Goal: Task Accomplishment & Management: Manage account settings

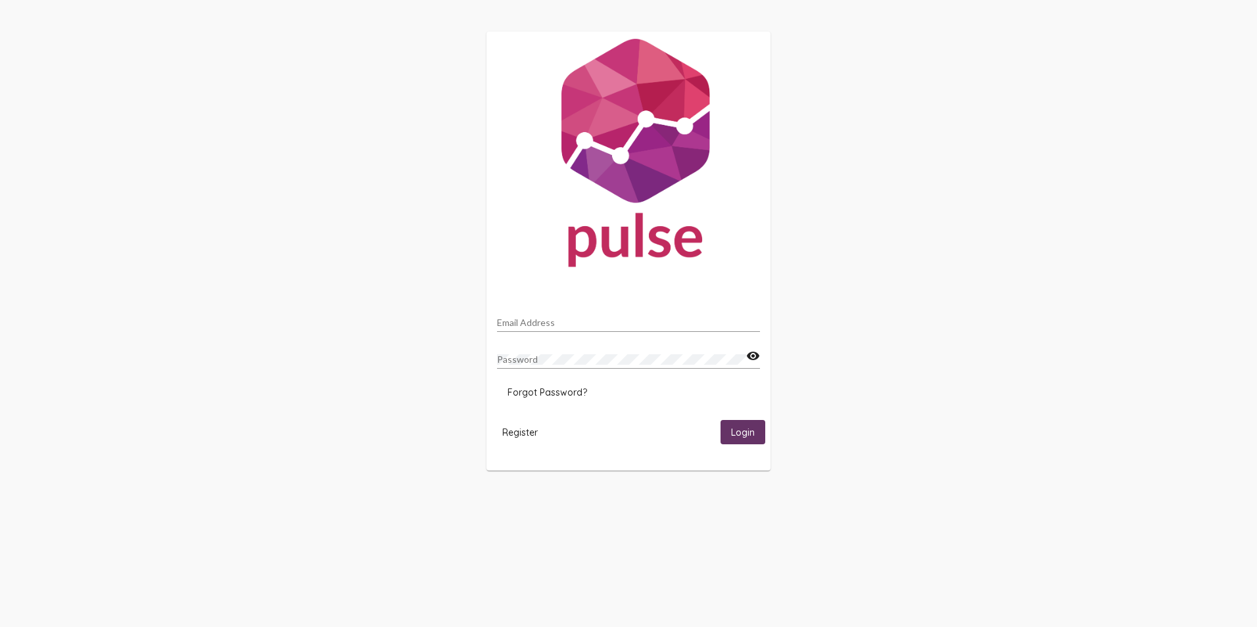
click at [561, 320] on input "Email Address" at bounding box center [628, 323] width 263 height 11
type input "[EMAIL_ADDRESS][DOMAIN_NAME]"
click at [751, 359] on mat-icon "visibility" at bounding box center [753, 356] width 14 height 16
click at [738, 429] on span "Login" at bounding box center [743, 433] width 24 height 12
click at [563, 393] on span "Forgot Password?" at bounding box center [548, 393] width 80 height 12
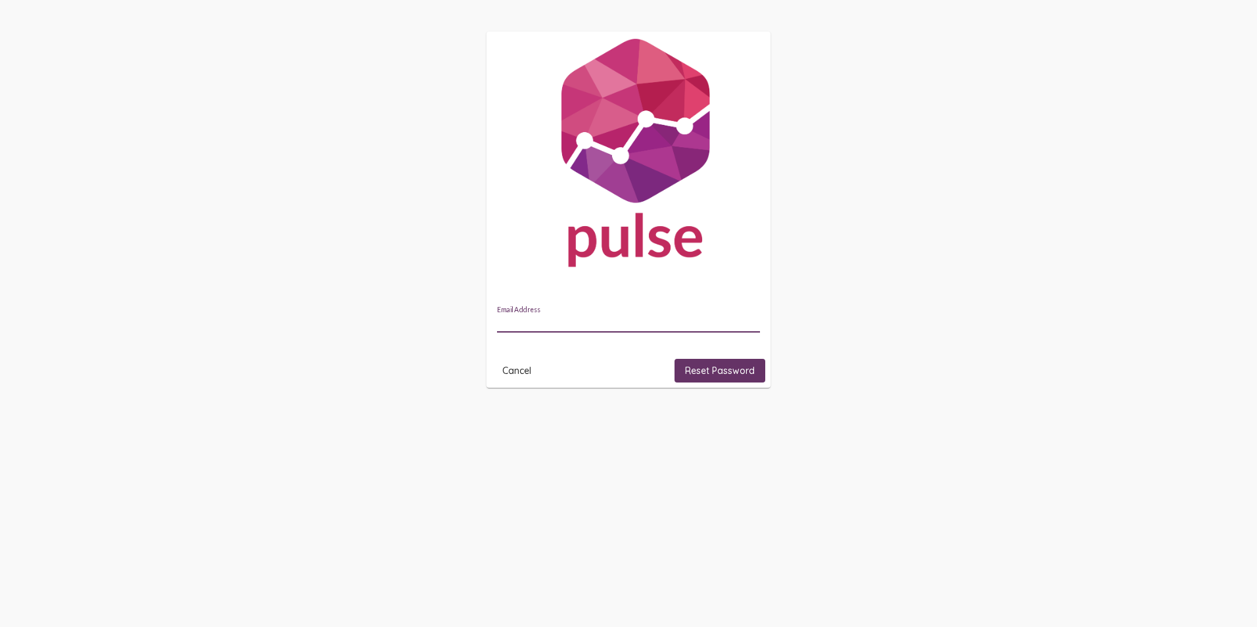
click at [584, 324] on input "Email Address" at bounding box center [628, 323] width 263 height 11
type input "[EMAIL_ADDRESS][DOMAIN_NAME]"
click at [721, 371] on span "Reset Password" at bounding box center [720, 371] width 70 height 12
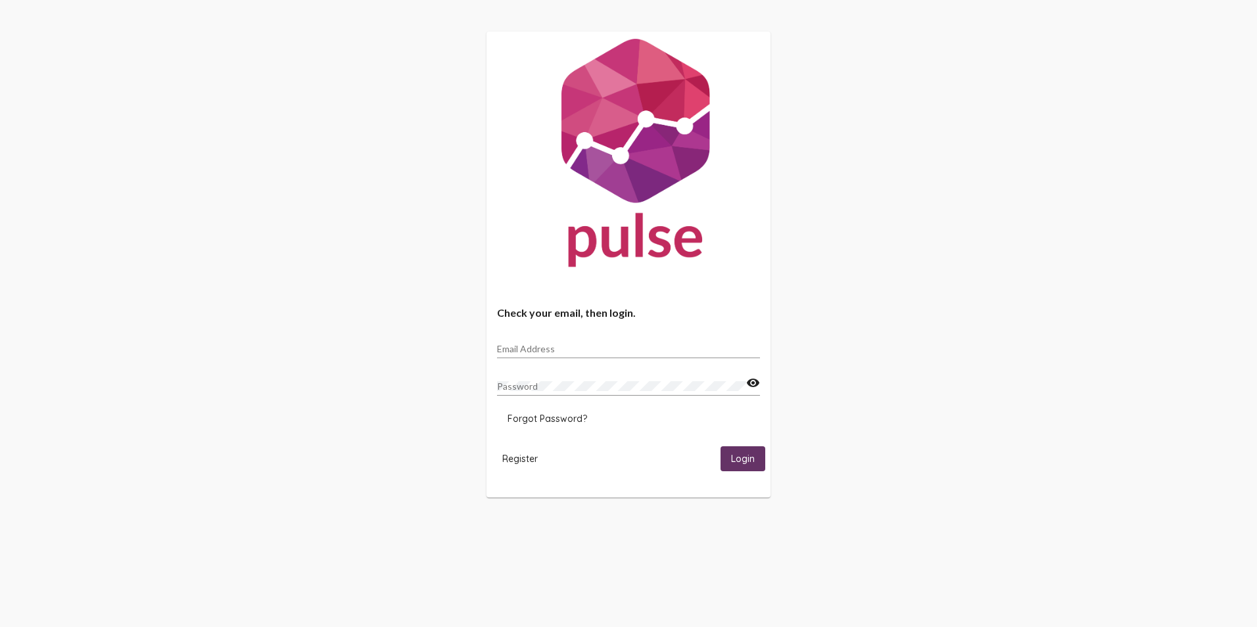
type input "[EMAIL_ADDRESS][DOMAIN_NAME]"
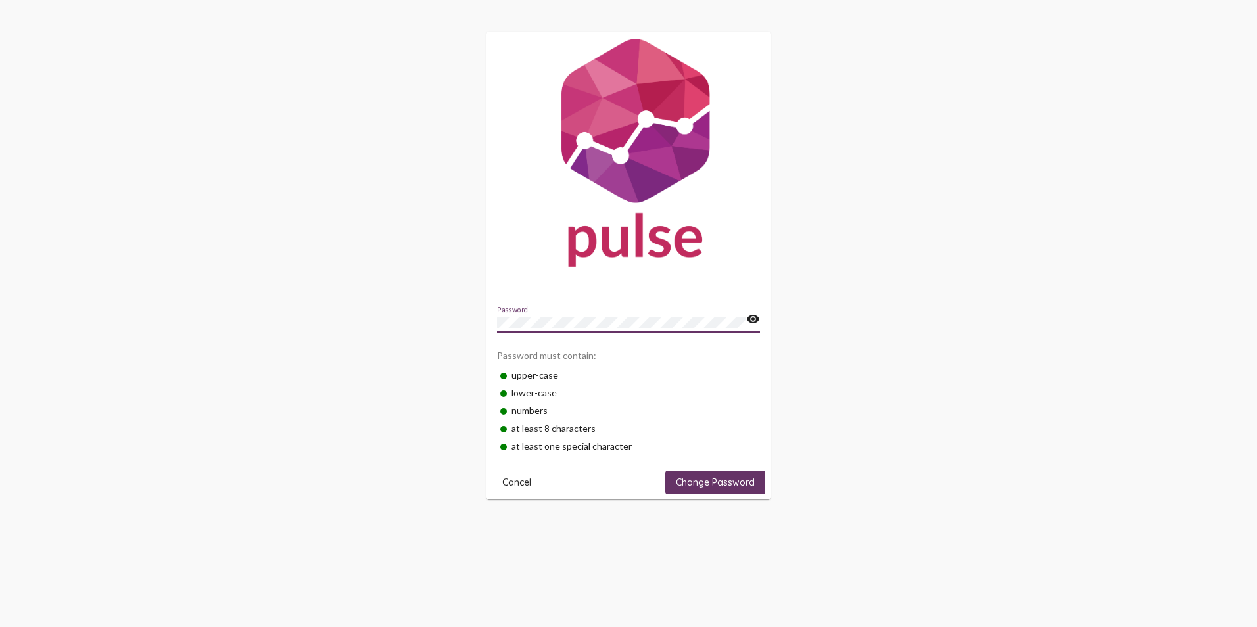
click at [734, 495] on mat-card "Password visibility Password must contain: upper-case lower-case numbers at lea…" at bounding box center [628, 266] width 284 height 469
click at [729, 483] on span "Change Password" at bounding box center [715, 483] width 79 height 12
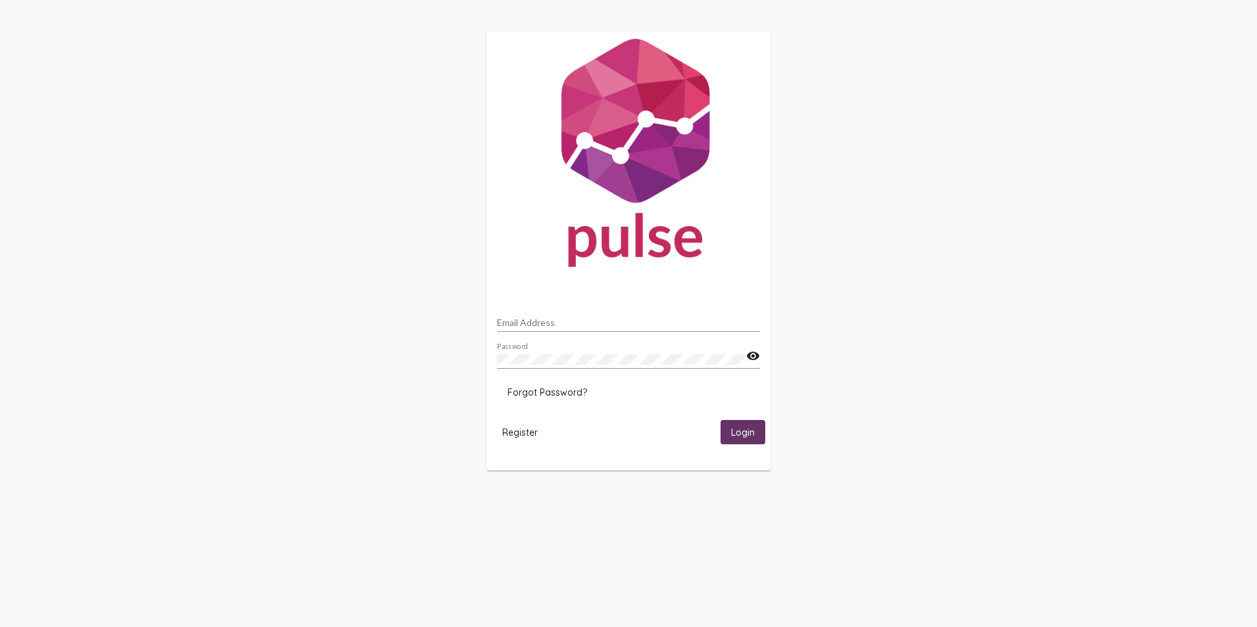
click at [549, 321] on input "Email Address" at bounding box center [628, 323] width 263 height 11
type input "[EMAIL_ADDRESS][DOMAIN_NAME]"
click at [748, 435] on span "Login" at bounding box center [743, 433] width 24 height 12
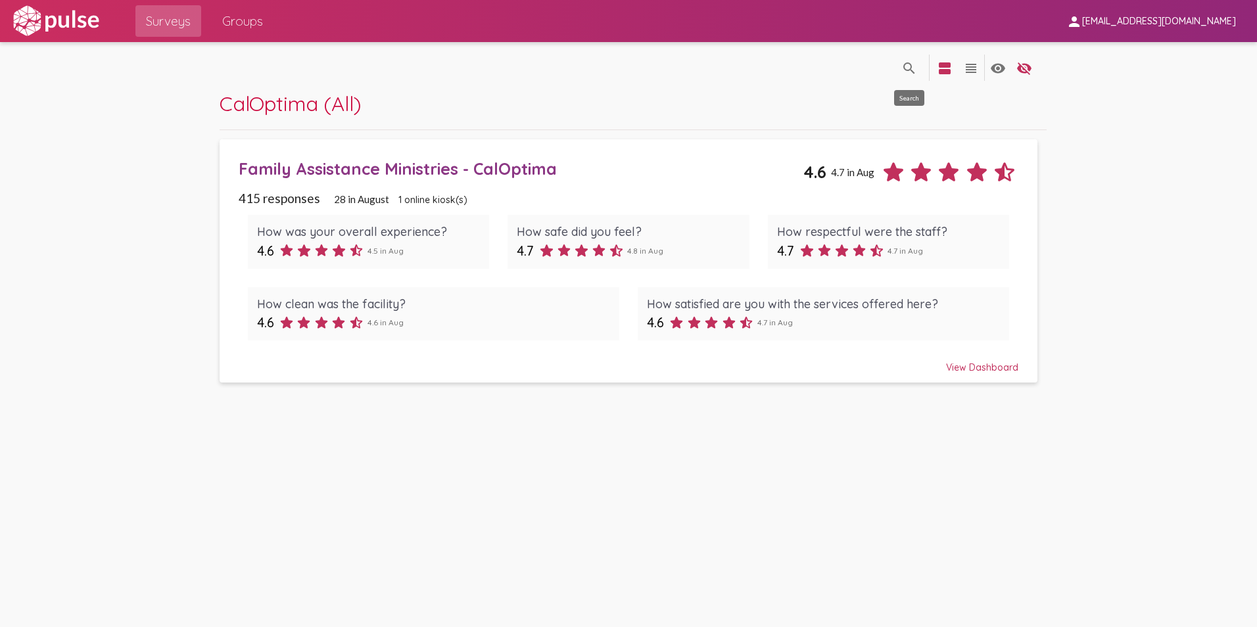
click at [916, 69] on mat-icon "search" at bounding box center [909, 68] width 16 height 16
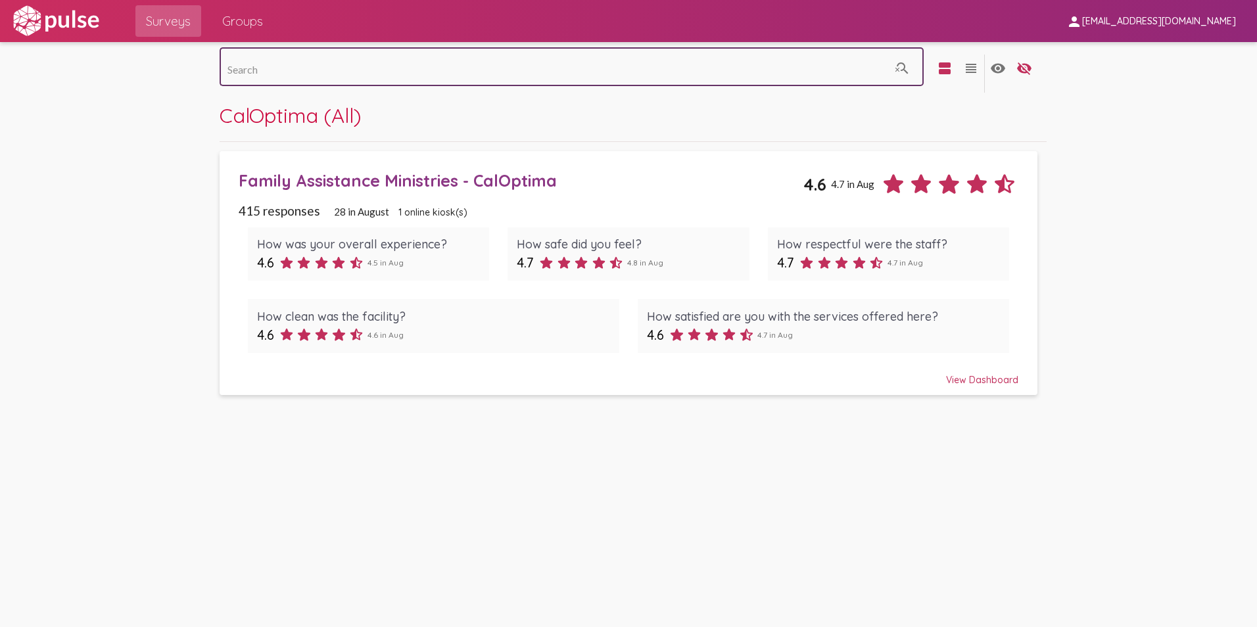
click at [999, 373] on div "View Dashboard" at bounding box center [629, 374] width 780 height 24
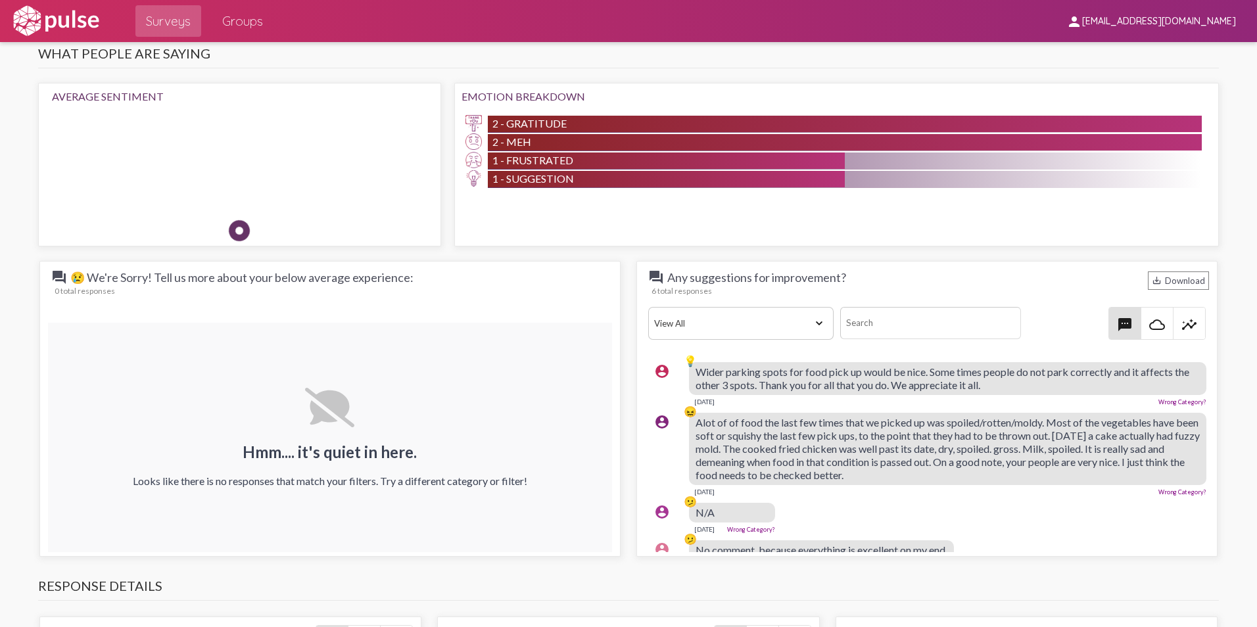
scroll to position [0, 3]
click at [1168, 287] on div "save_alt Download" at bounding box center [1178, 281] width 61 height 18
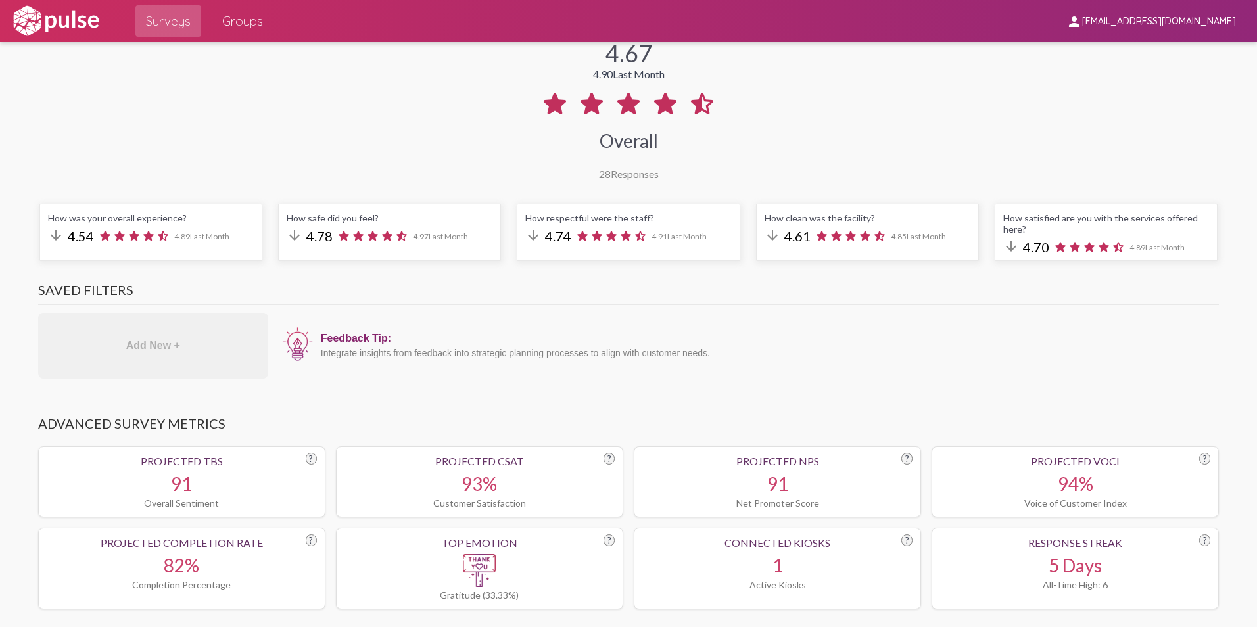
scroll to position [0, 0]
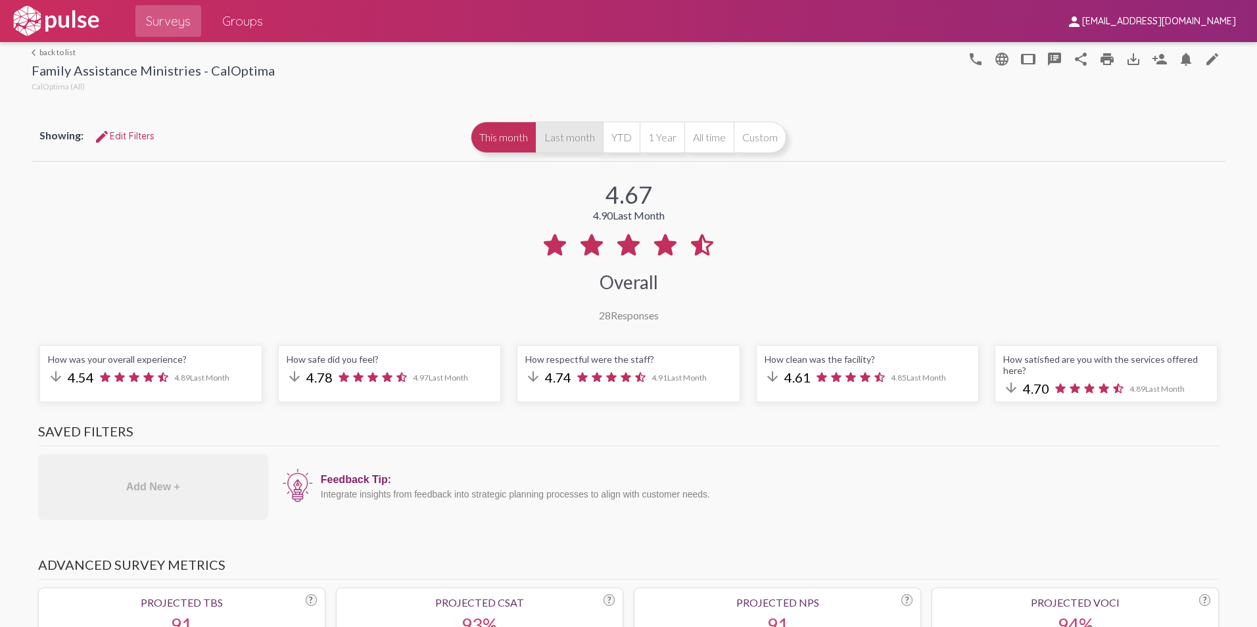
click at [555, 139] on button "Last month" at bounding box center [569, 138] width 67 height 32
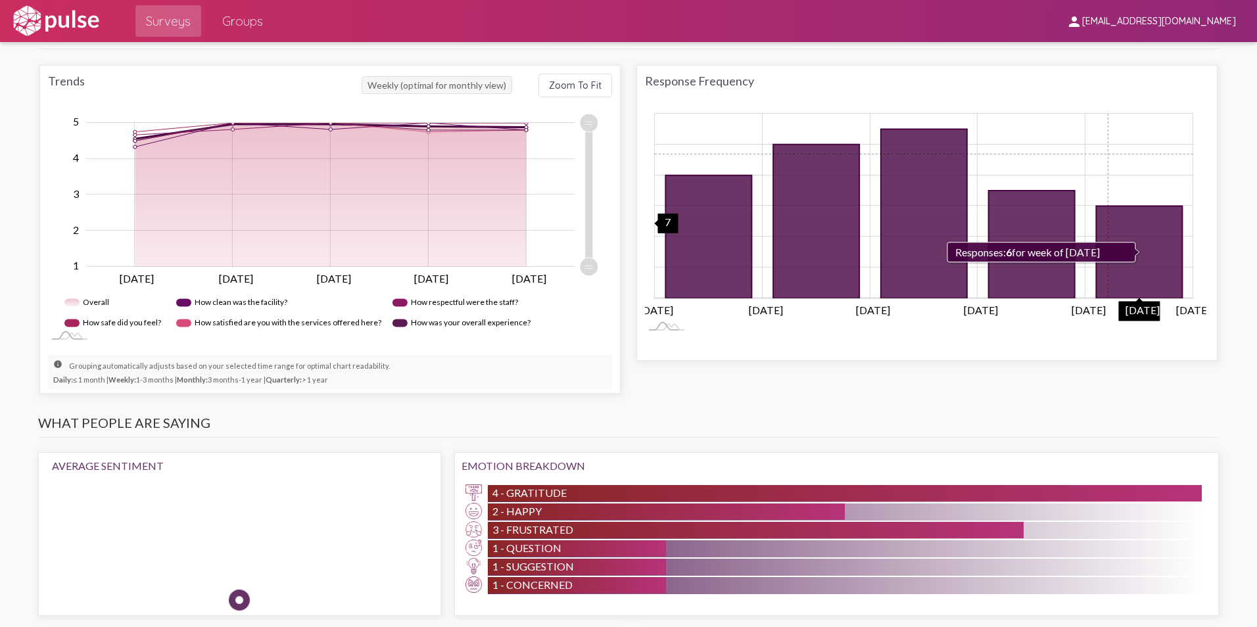
scroll to position [592, 0]
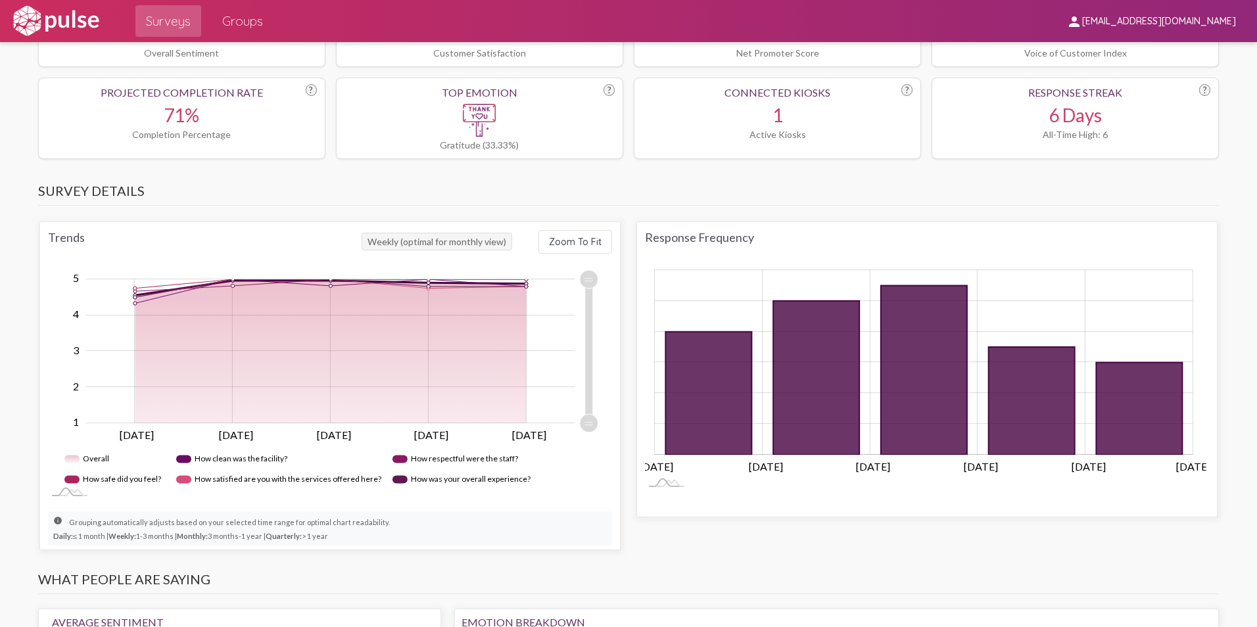
click at [882, 13] on div "Surveys Groups" at bounding box center [578, 21] width 955 height 42
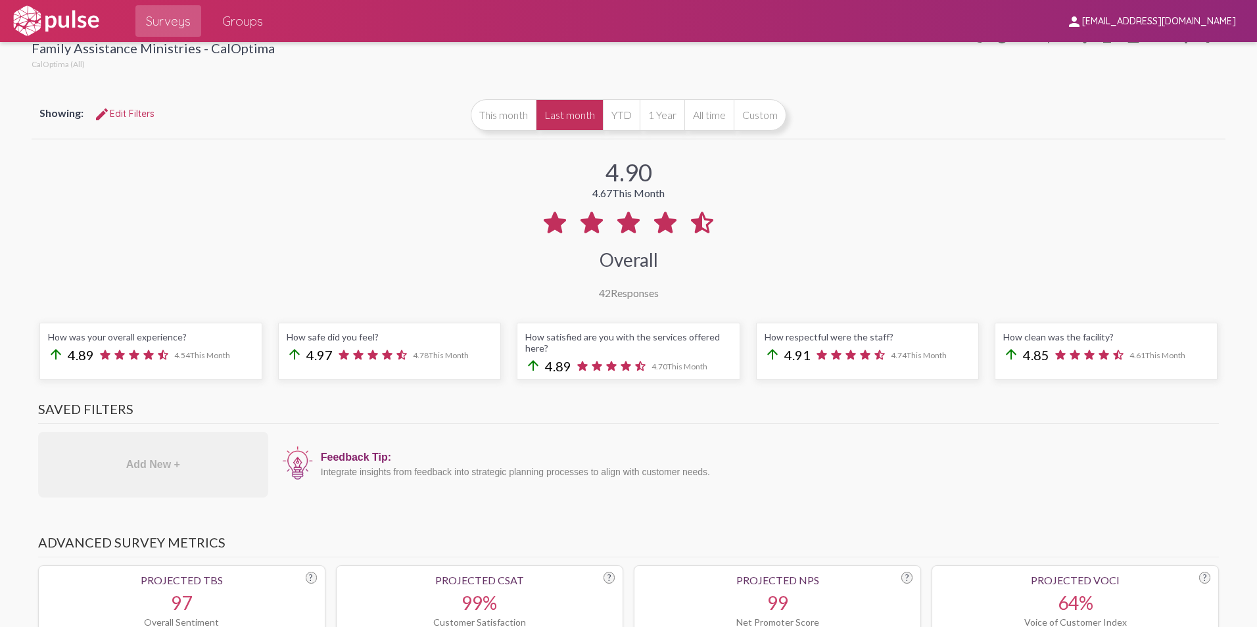
scroll to position [0, 0]
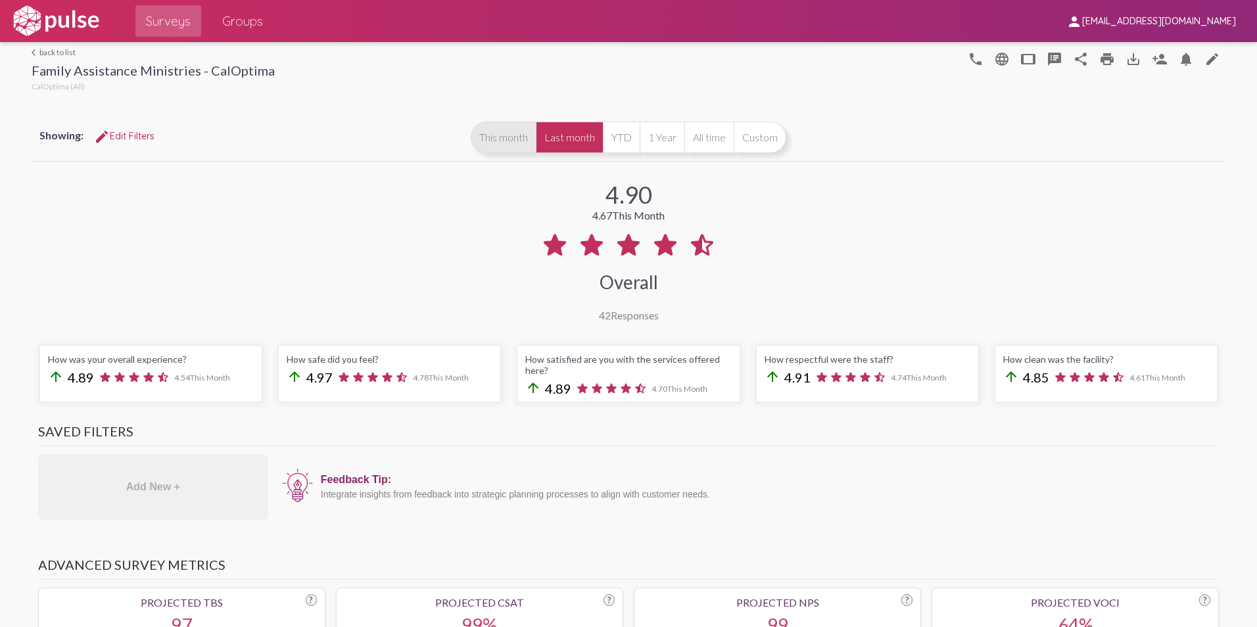
click at [485, 135] on button "This month" at bounding box center [503, 138] width 65 height 32
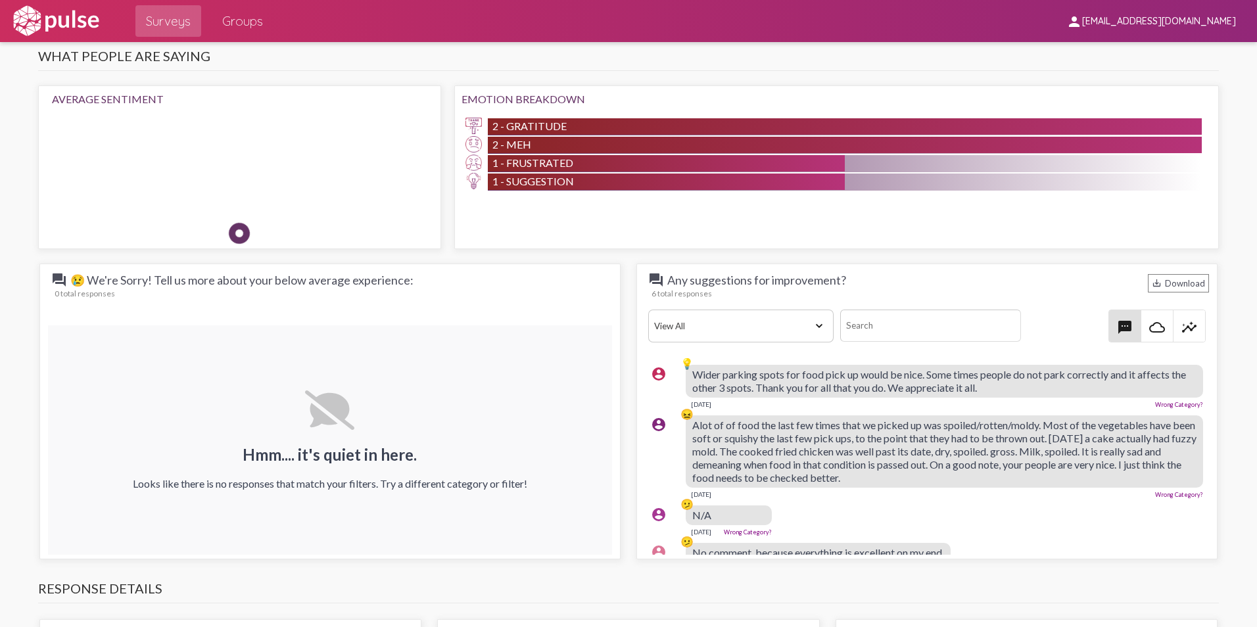
scroll to position [1118, 0]
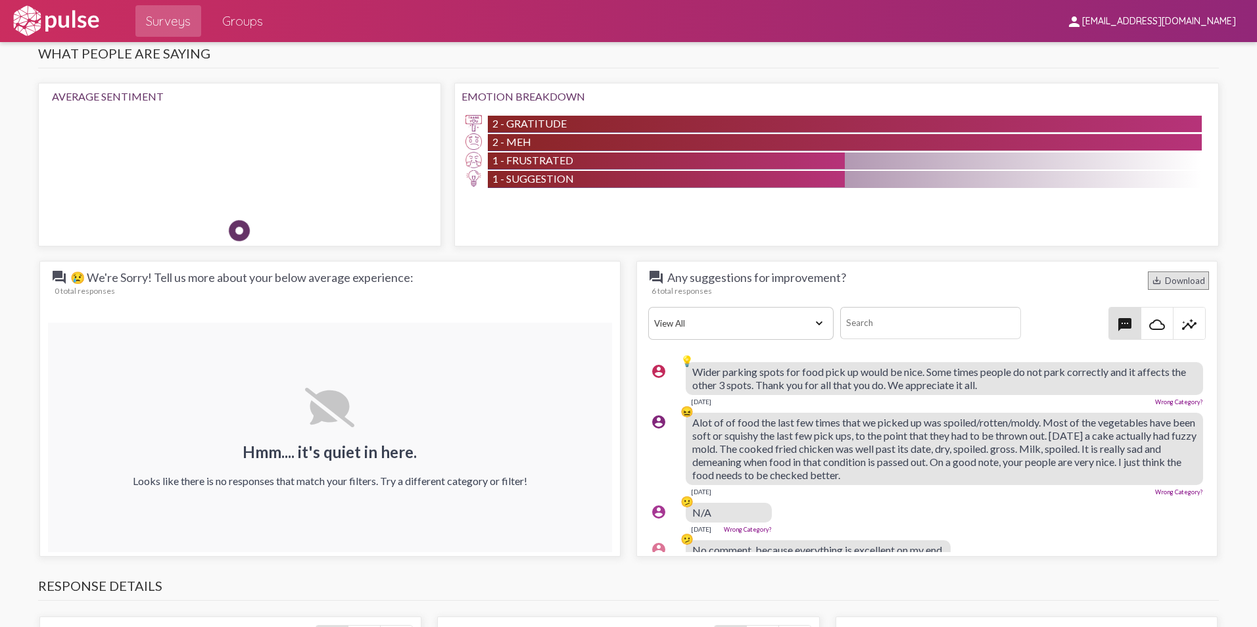
click at [1185, 281] on div "save_alt Download" at bounding box center [1178, 281] width 61 height 18
click at [1187, 281] on div "save_alt Download" at bounding box center [1178, 281] width 61 height 18
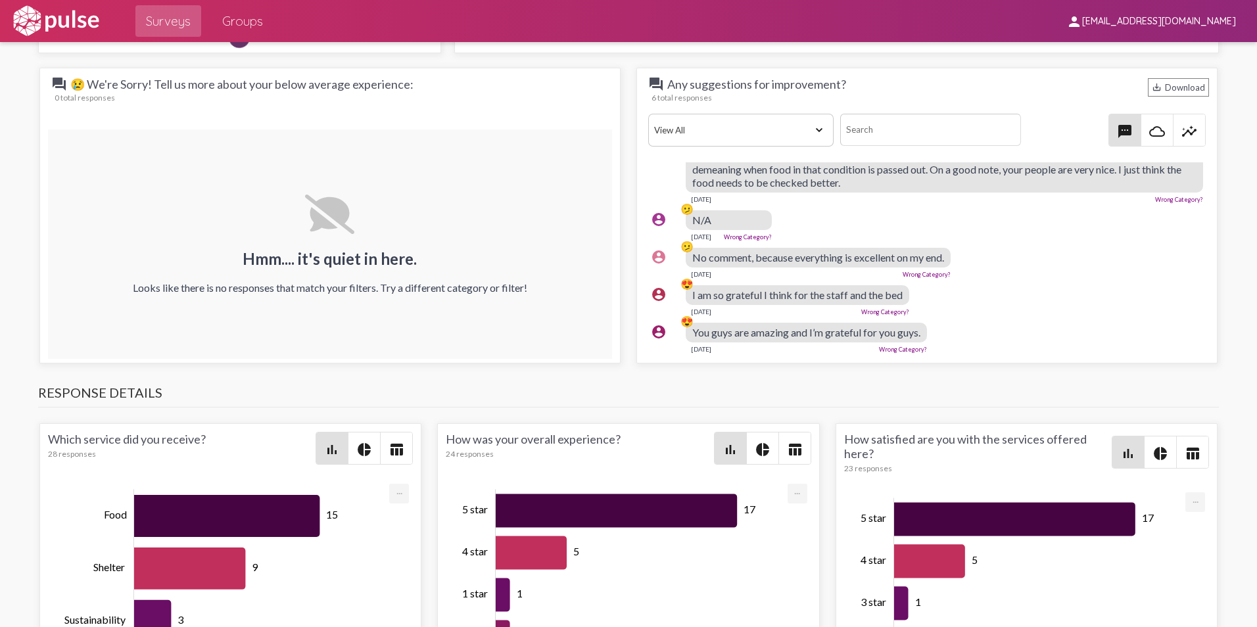
scroll to position [1249, 0]
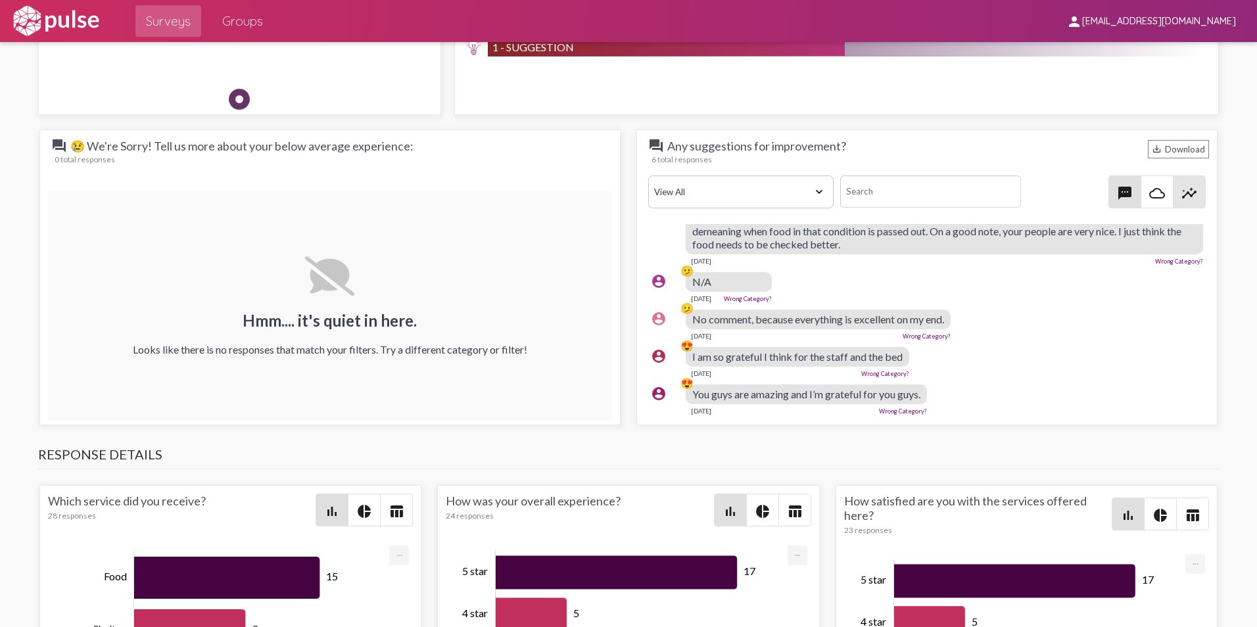
click at [1173, 191] on span "insights" at bounding box center [1189, 192] width 32 height 32
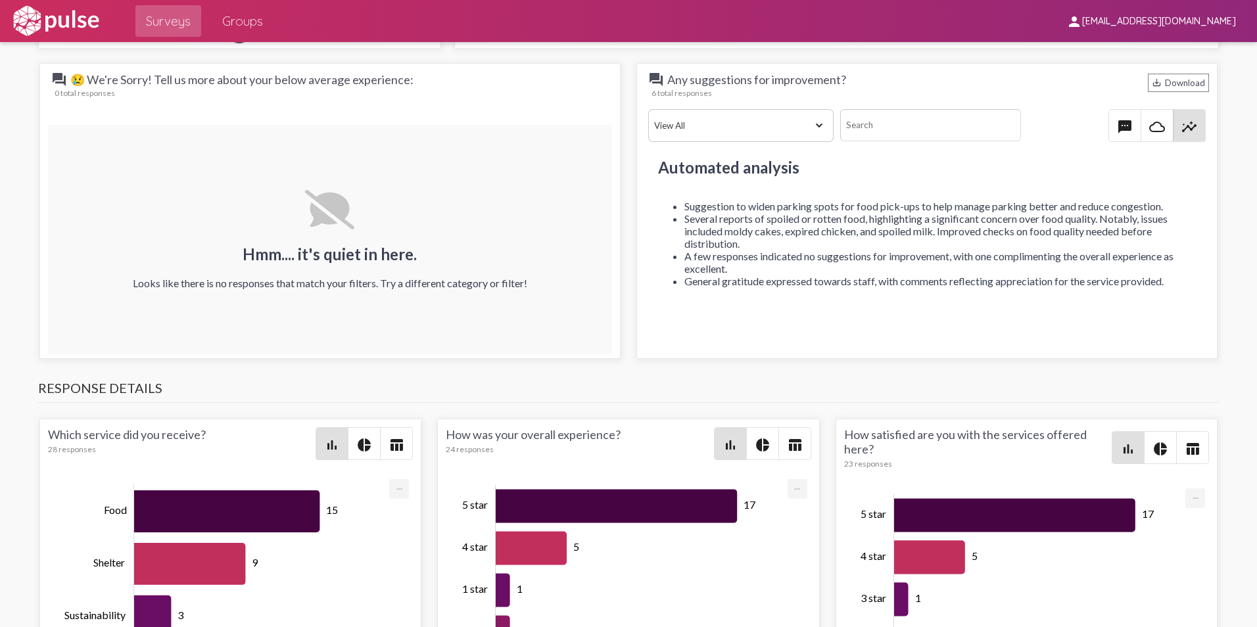
scroll to position [1315, 0]
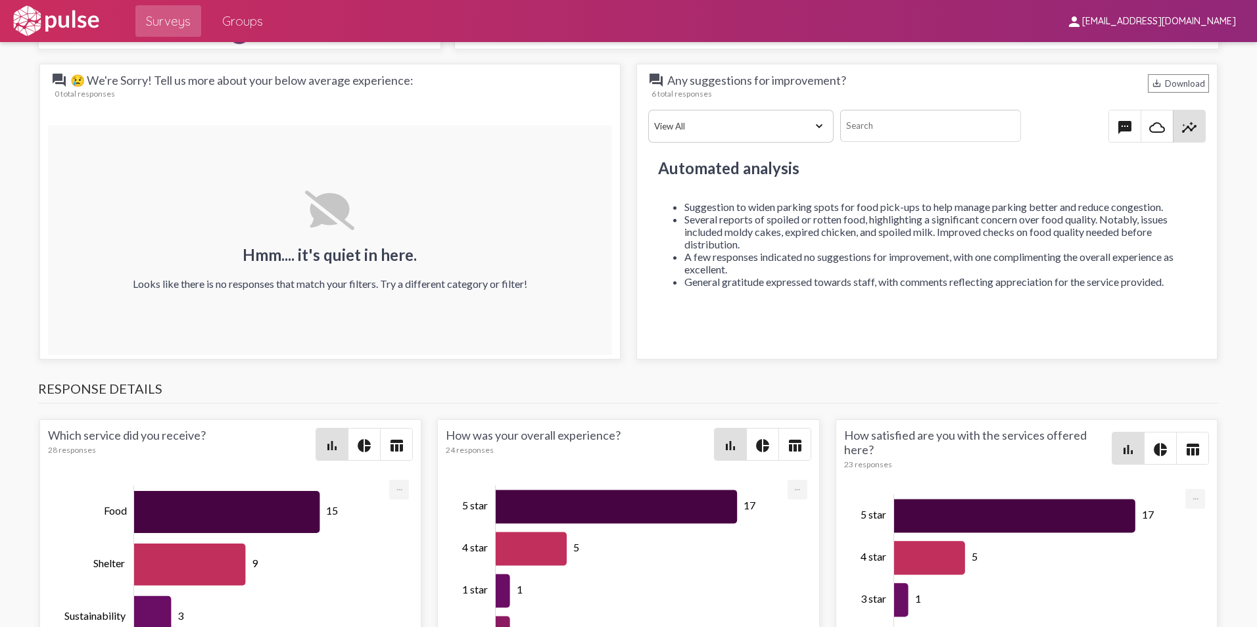
click at [1109, 125] on span "textsms" at bounding box center [1125, 126] width 32 height 32
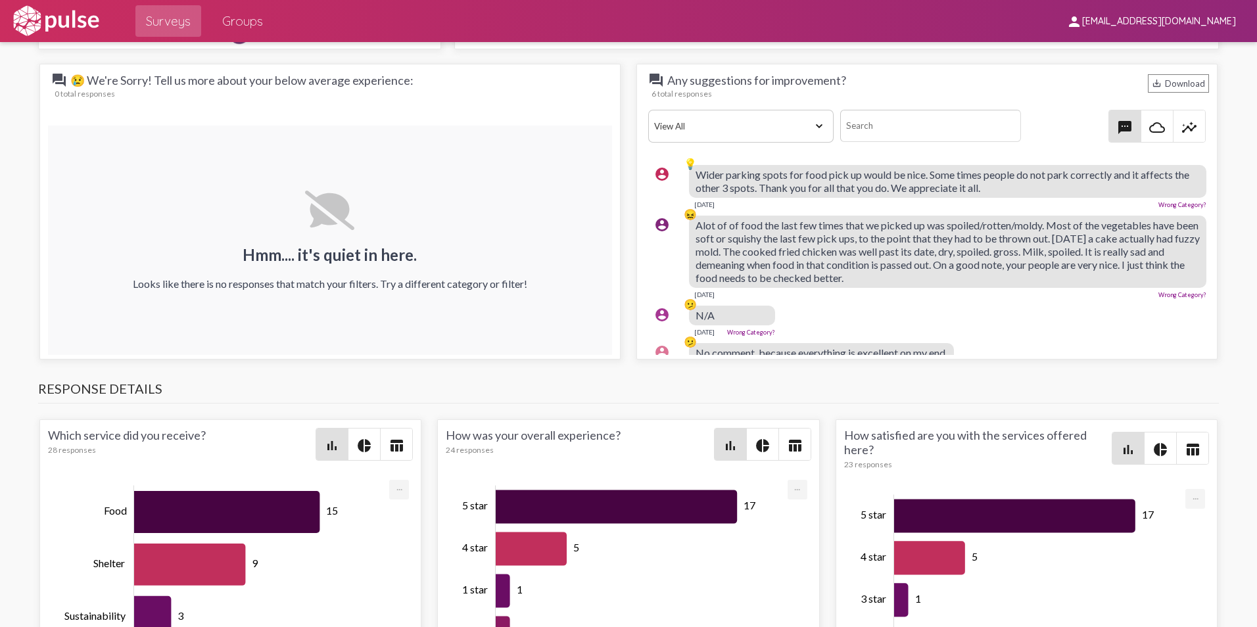
scroll to position [1118, 0]
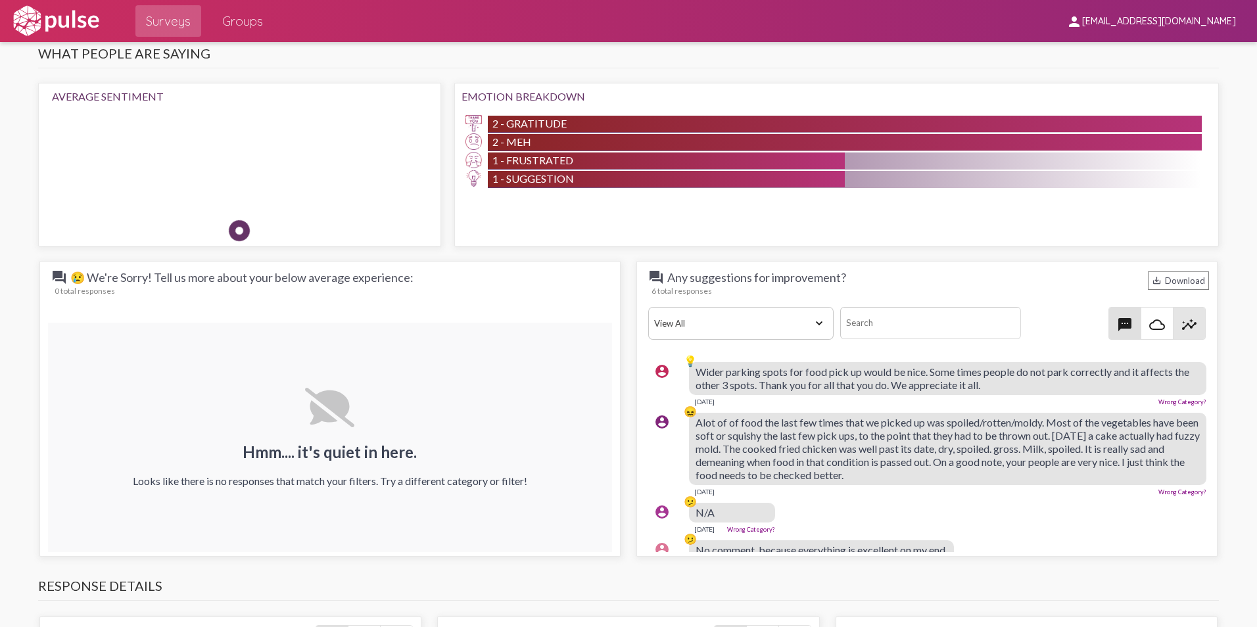
click at [1191, 327] on span "insights" at bounding box center [1189, 324] width 32 height 32
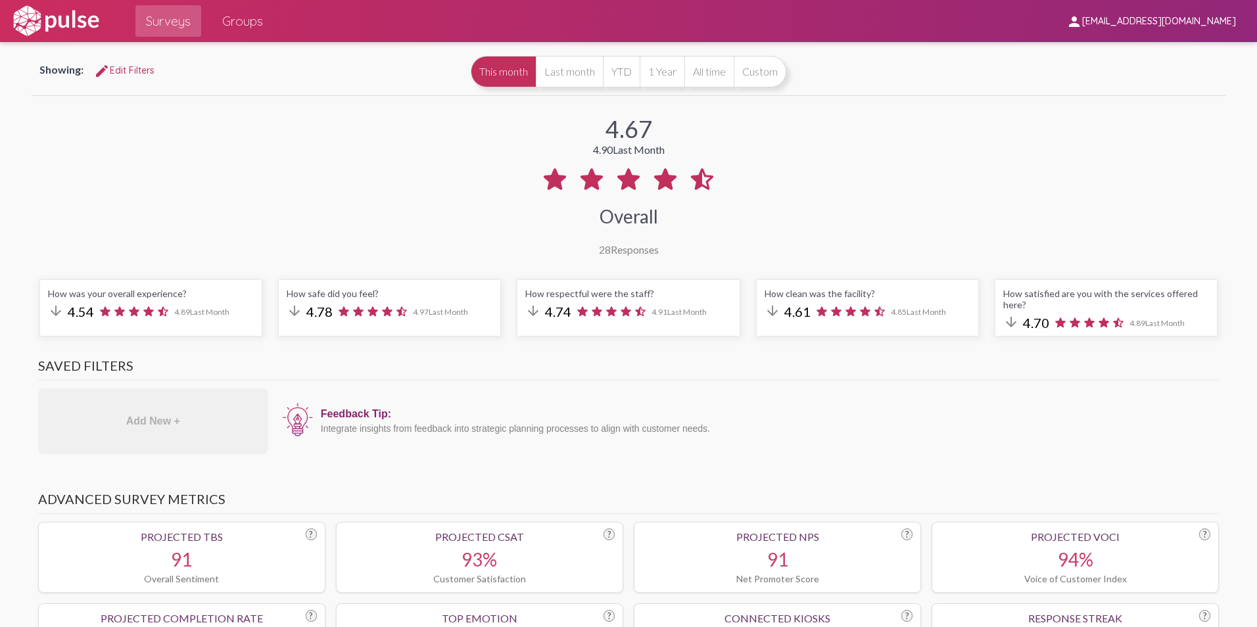
scroll to position [0, 0]
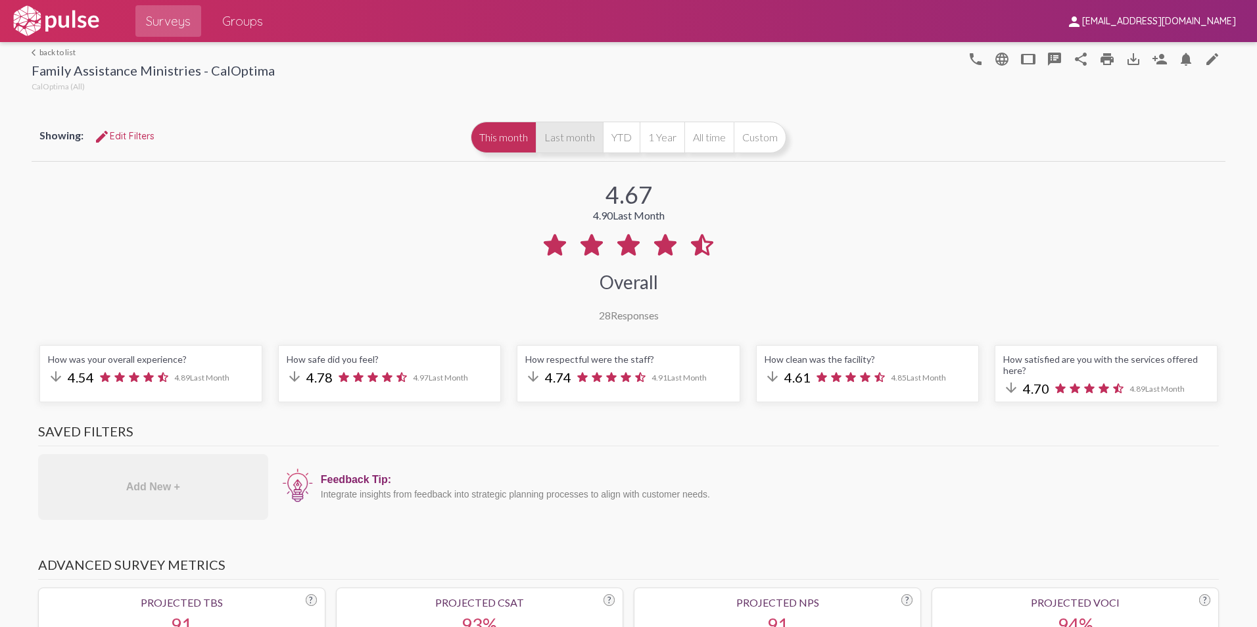
click at [566, 149] on button "Last month" at bounding box center [569, 138] width 67 height 32
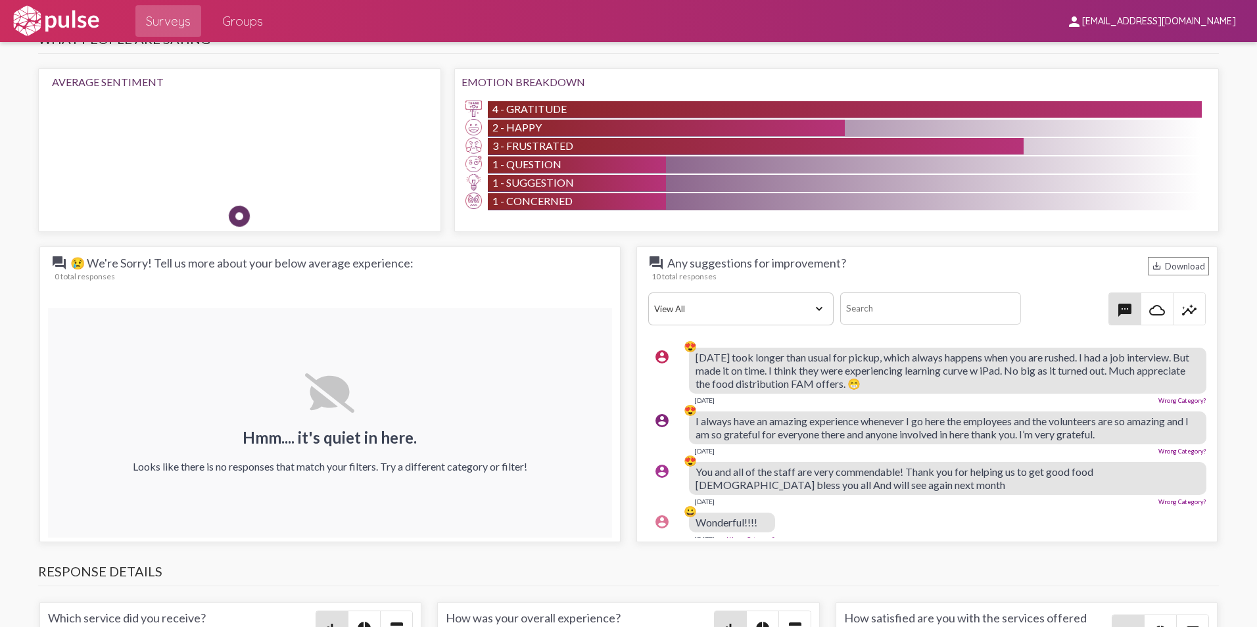
scroll to position [1183, 0]
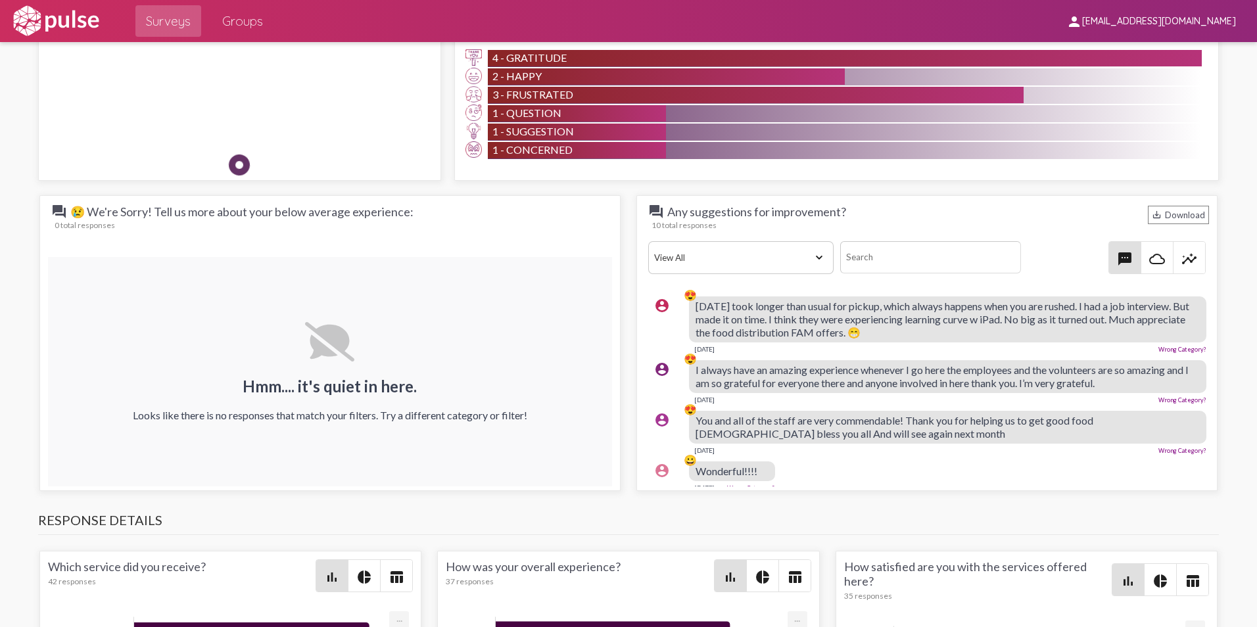
click at [1181, 250] on span "insights" at bounding box center [1189, 258] width 32 height 32
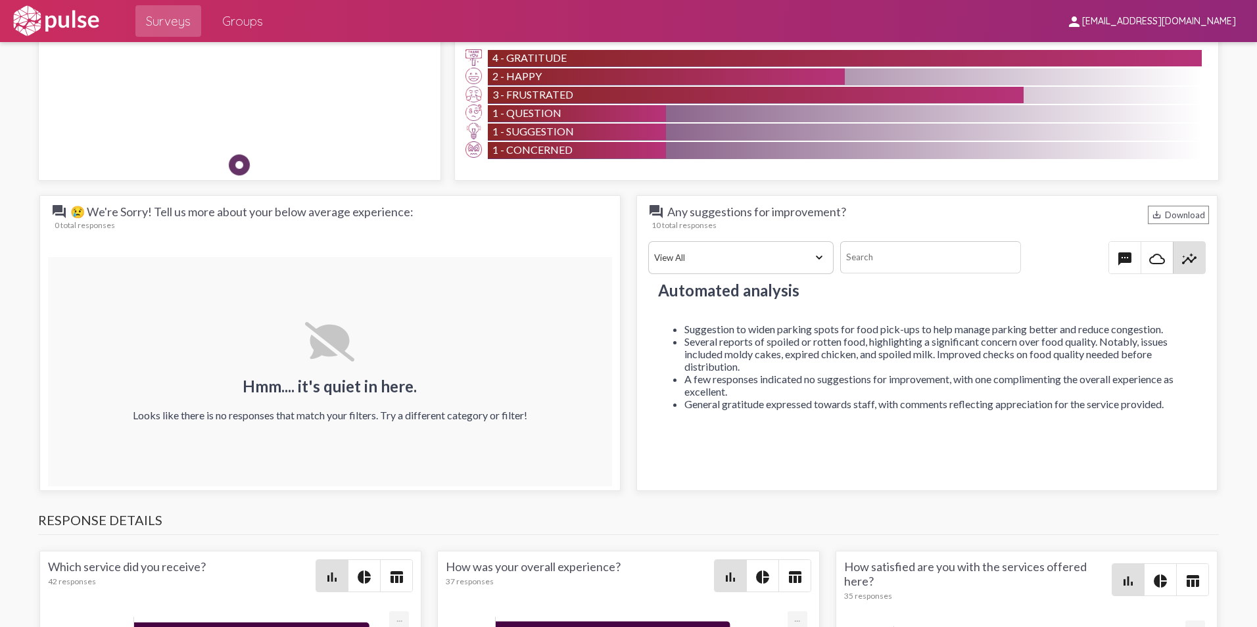
scroll to position [0, 0]
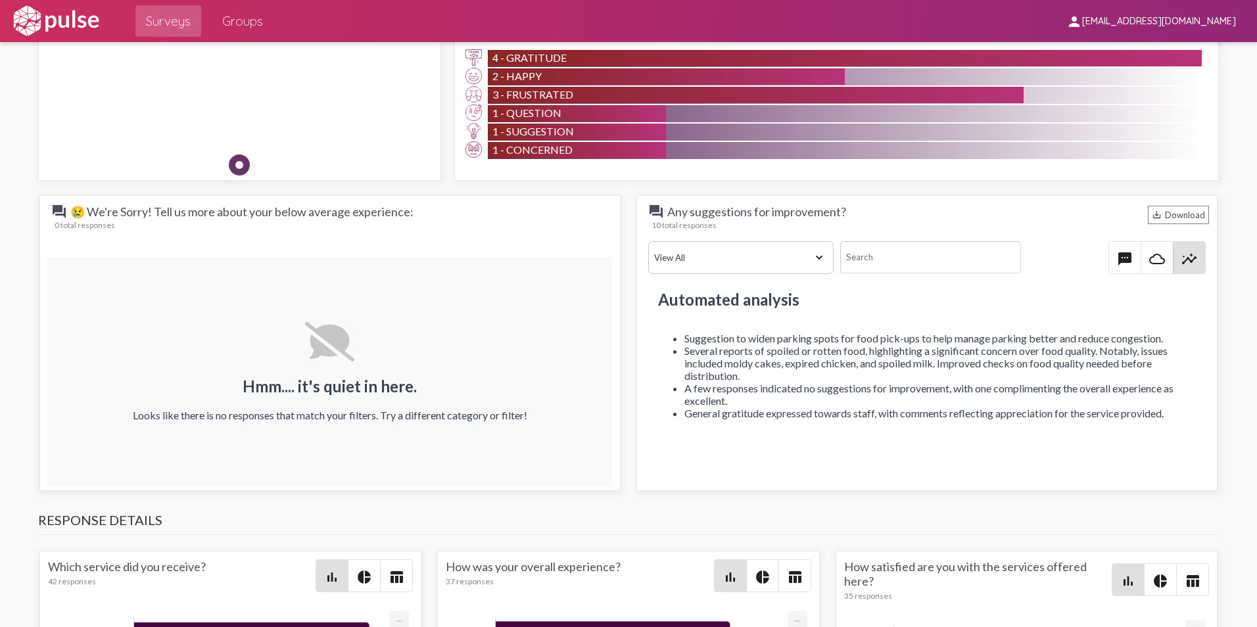
click at [1225, 342] on div at bounding box center [1241, 168] width 32 height 2619
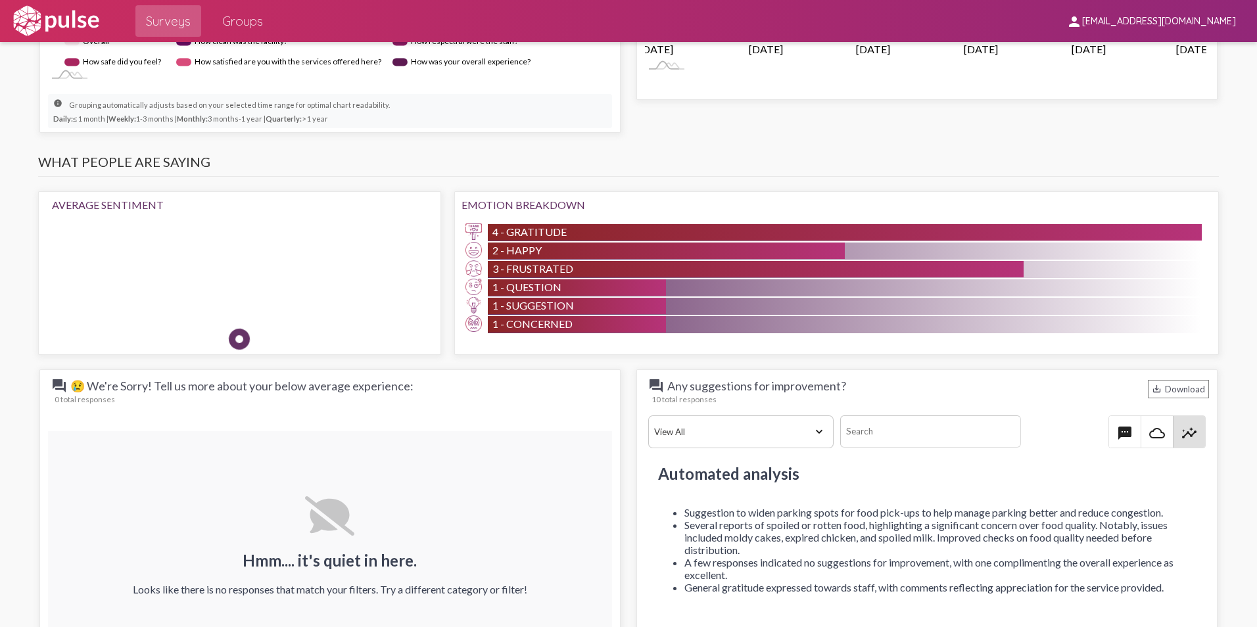
scroll to position [1183, 0]
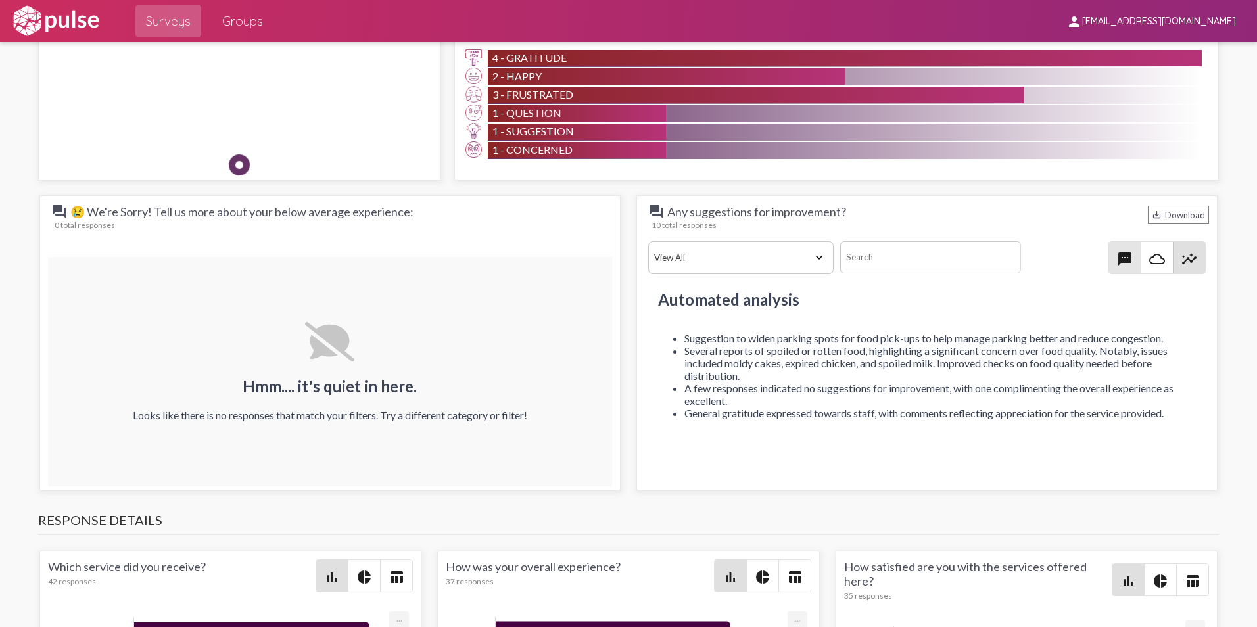
click at [1125, 252] on span "textsms" at bounding box center [1125, 258] width 32 height 32
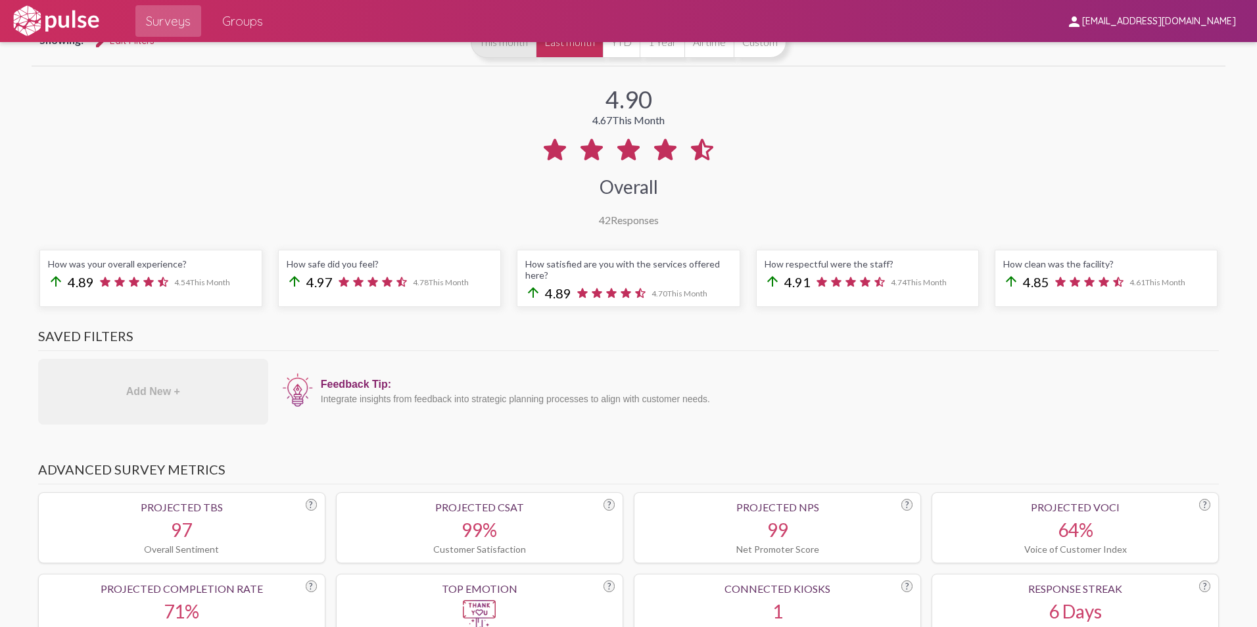
scroll to position [0, 0]
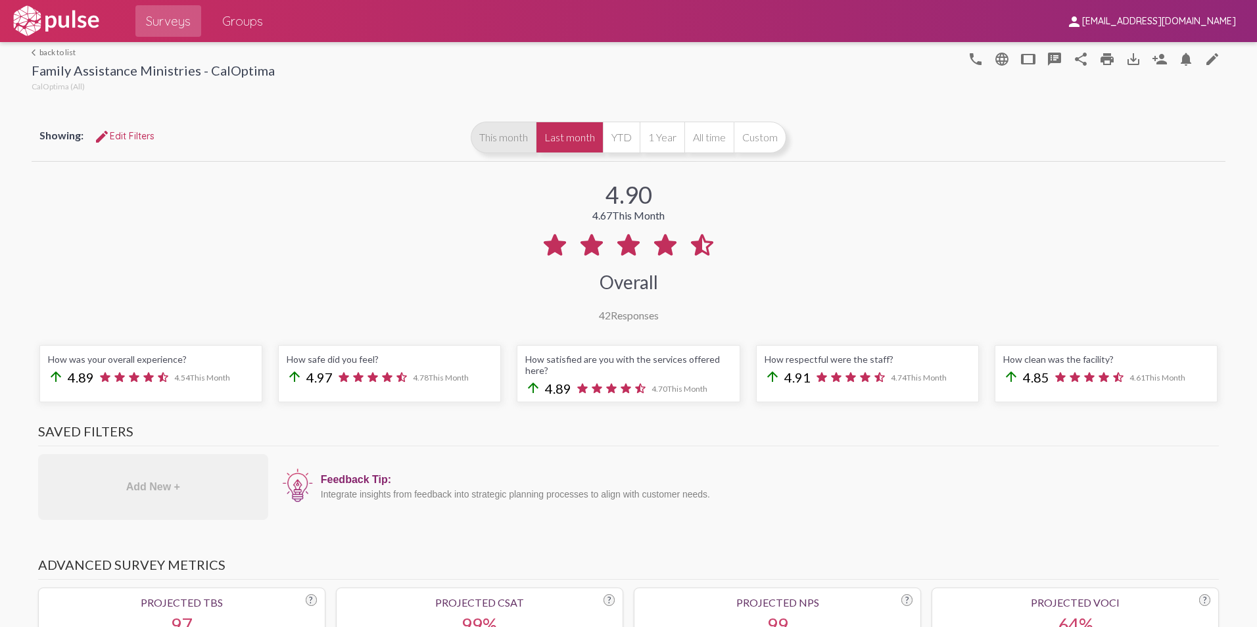
click at [508, 141] on button "This month" at bounding box center [503, 138] width 65 height 32
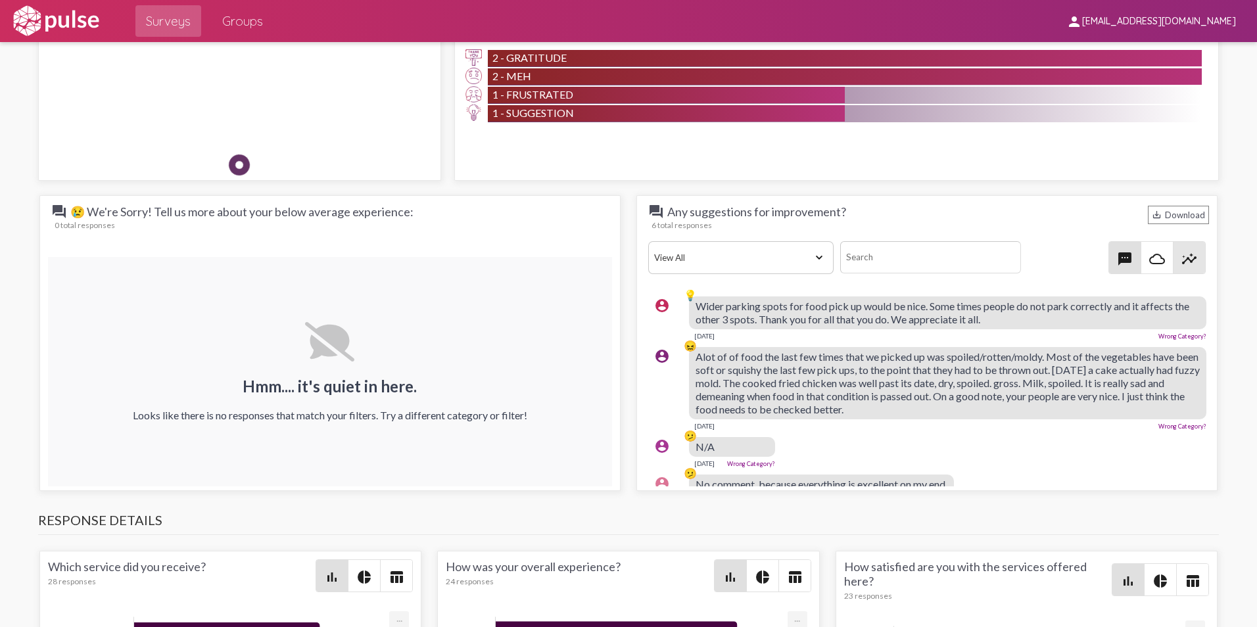
click at [1181, 258] on mat-icon "insights" at bounding box center [1189, 259] width 16 height 16
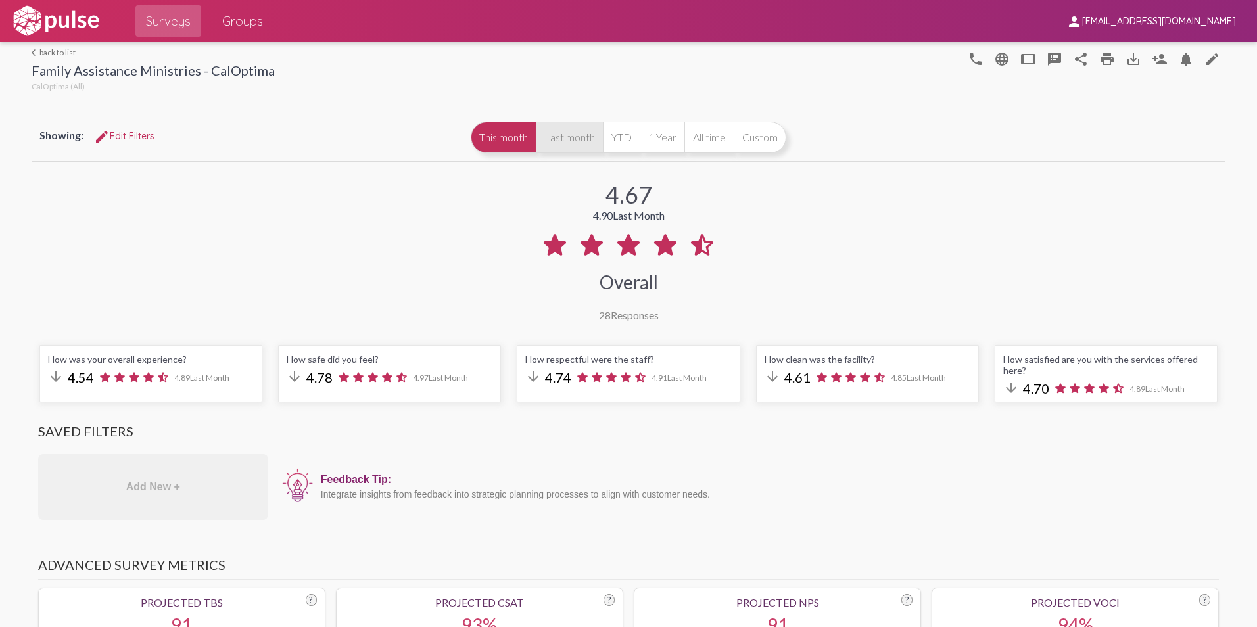
click at [572, 141] on button "Last month" at bounding box center [569, 138] width 67 height 32
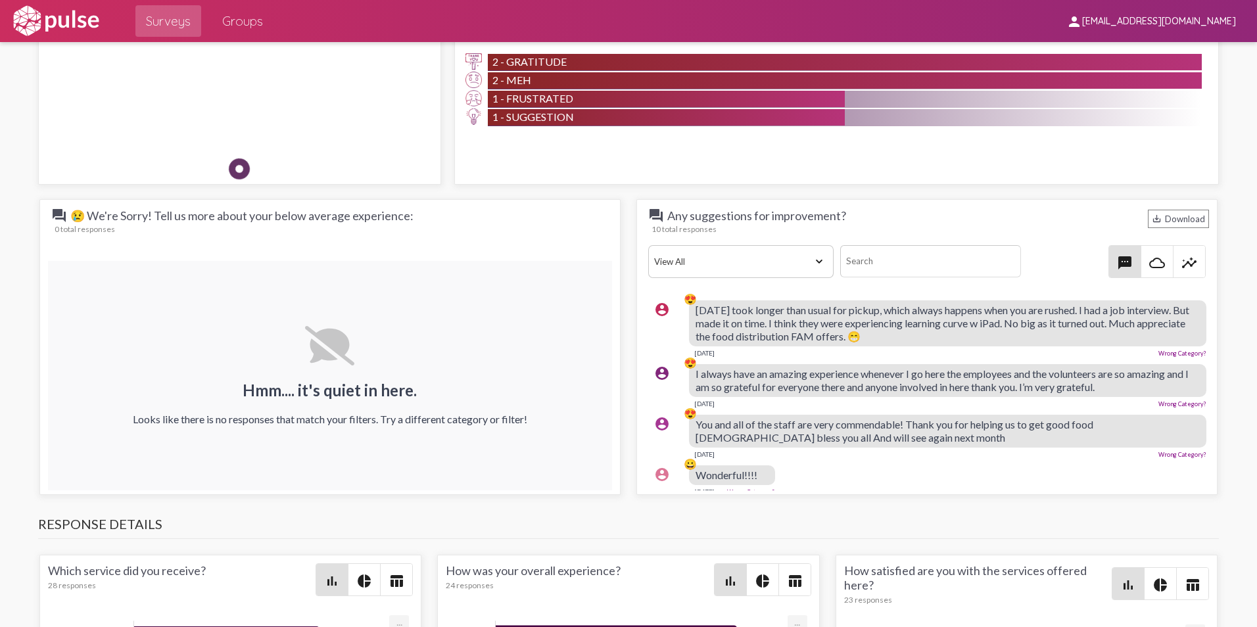
scroll to position [1052, 0]
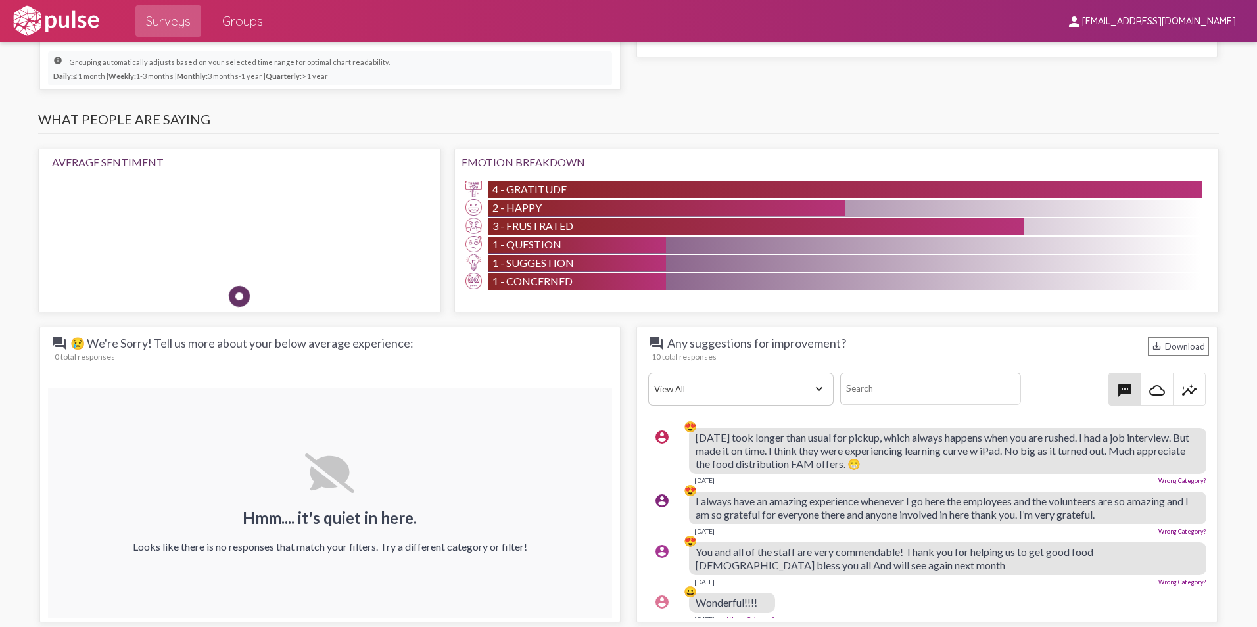
click at [1181, 389] on mat-icon "insights" at bounding box center [1189, 391] width 16 height 16
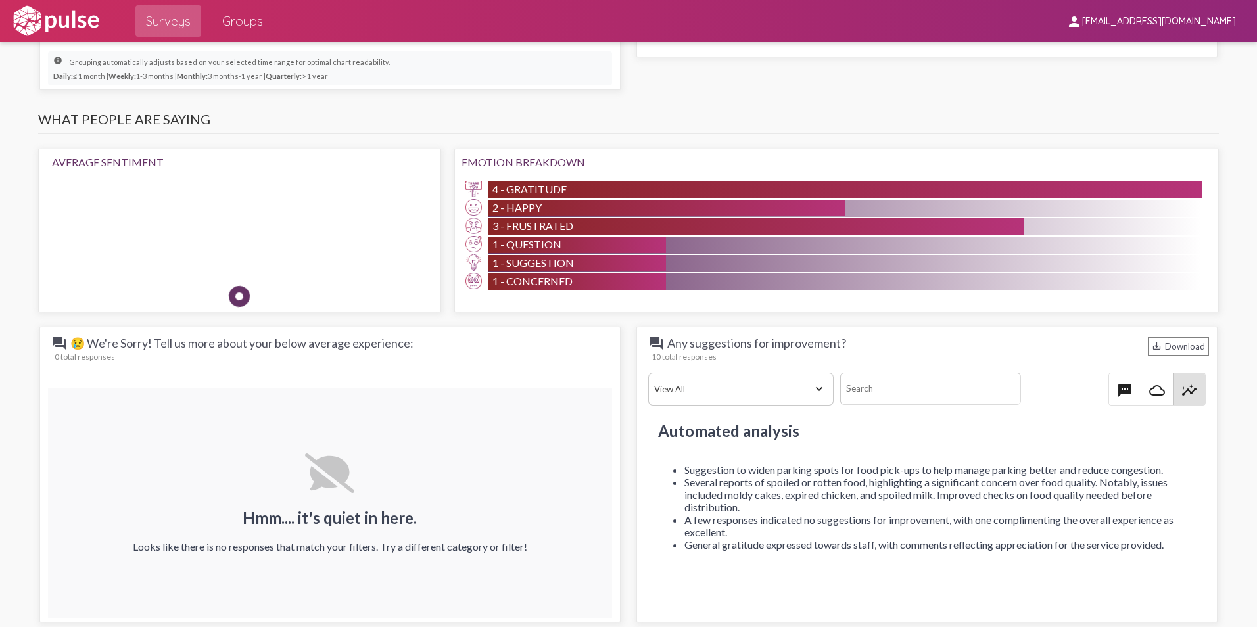
click at [1124, 385] on mat-icon "textsms" at bounding box center [1125, 391] width 16 height 16
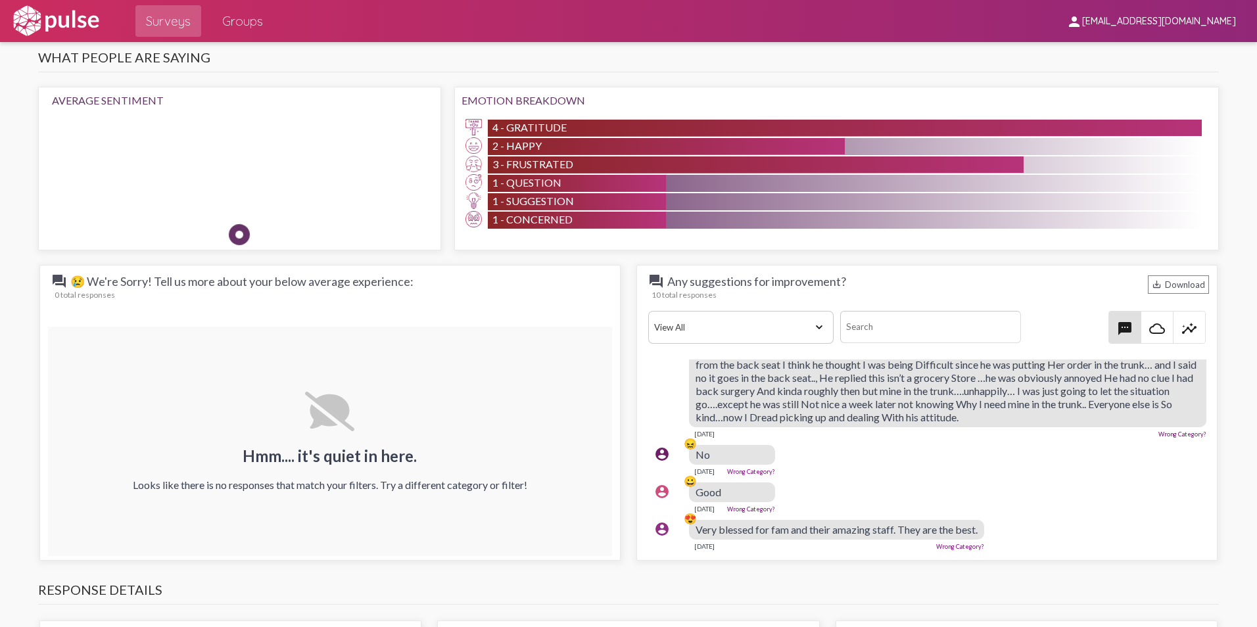
scroll to position [1311, 0]
